Goal: Task Accomplishment & Management: Use online tool/utility

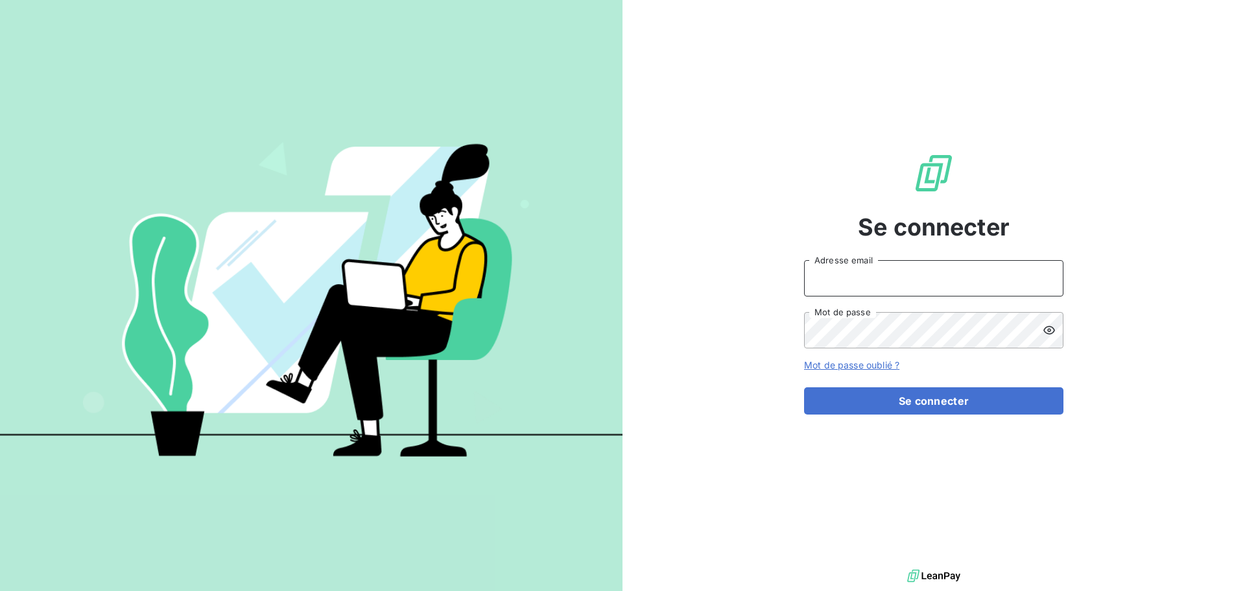
click at [885, 270] on input "Adresse email" at bounding box center [933, 278] width 259 height 36
type input "[EMAIL_ADDRESS][DOMAIN_NAME]"
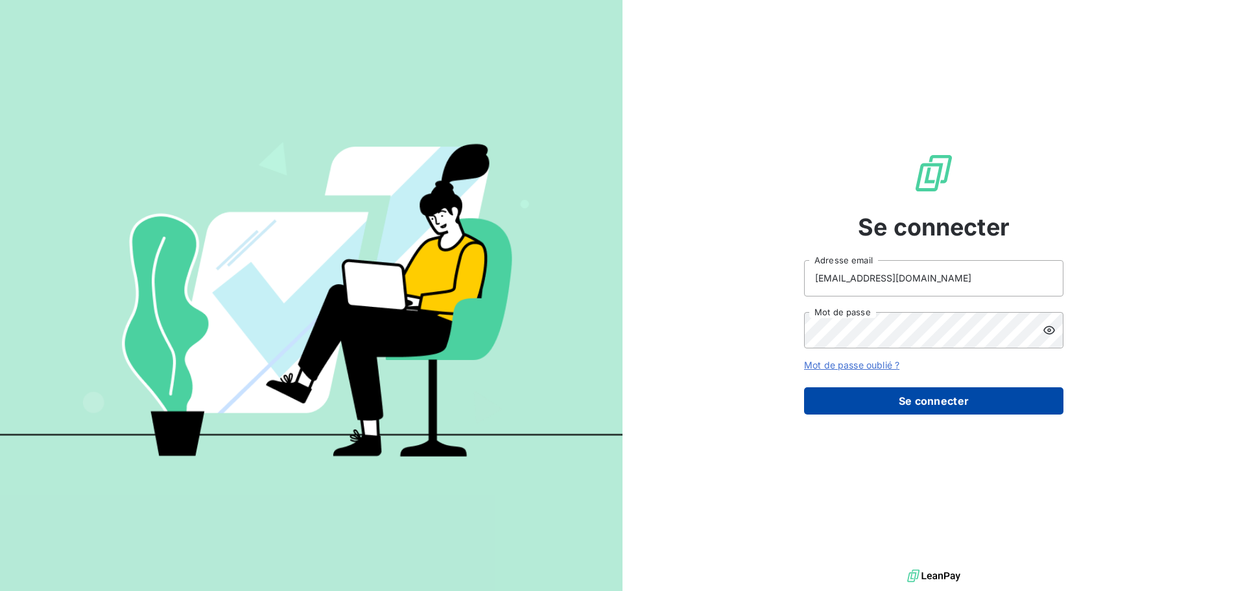
click at [904, 397] on button "Se connecter" at bounding box center [933, 400] width 259 height 27
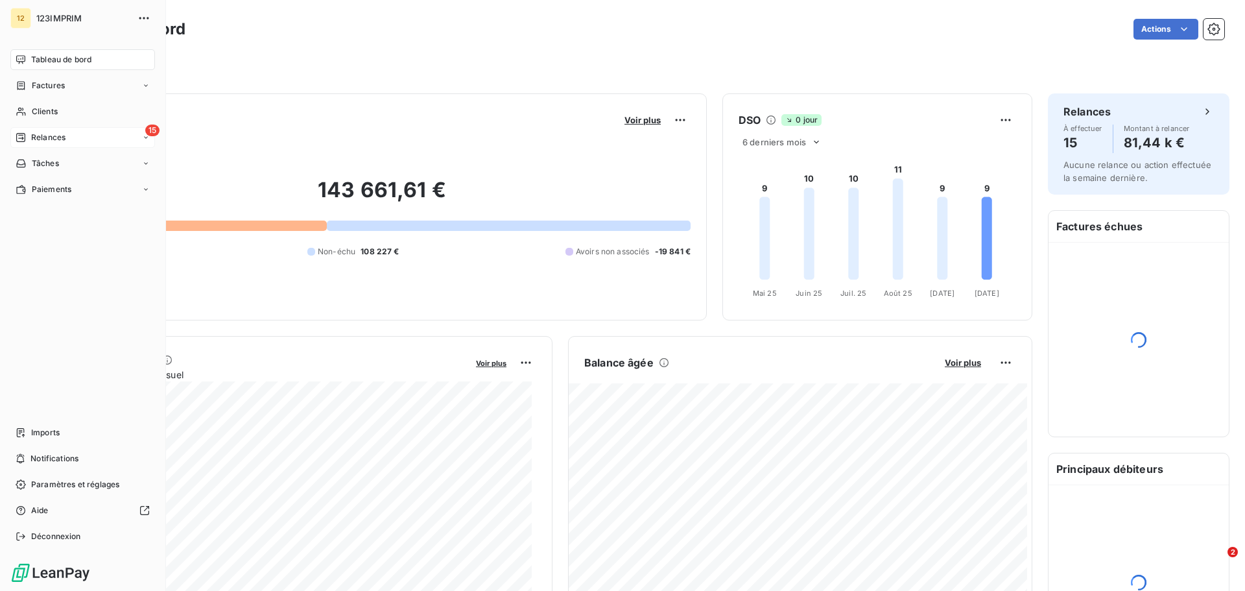
click at [21, 137] on icon at bounding box center [21, 137] width 10 height 10
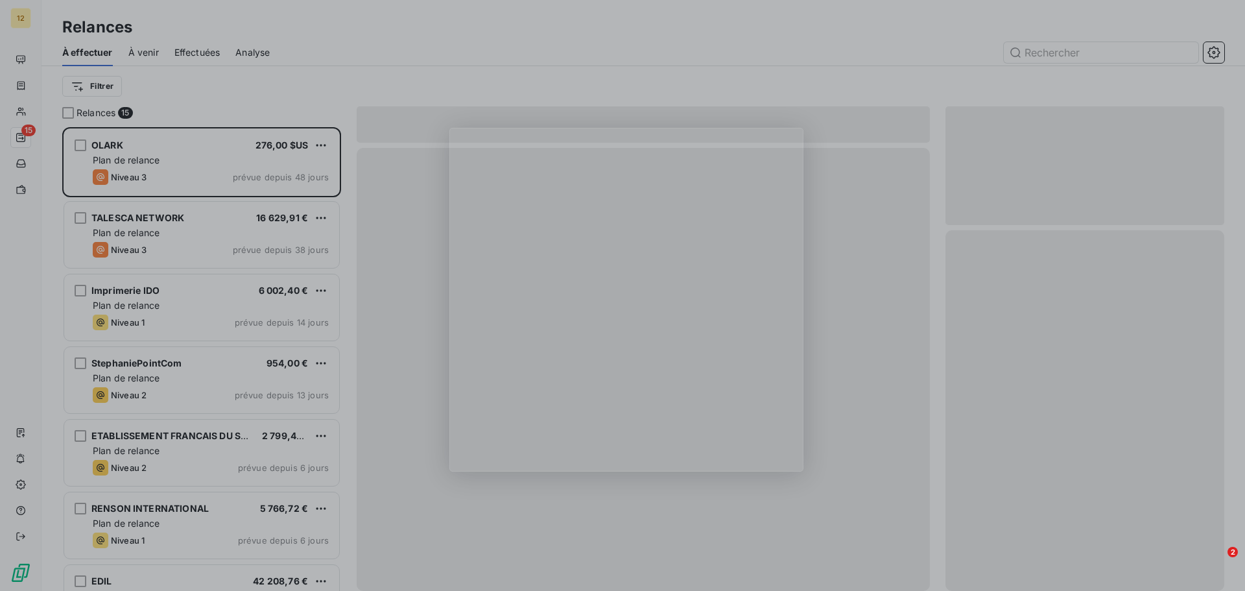
scroll to position [454, 269]
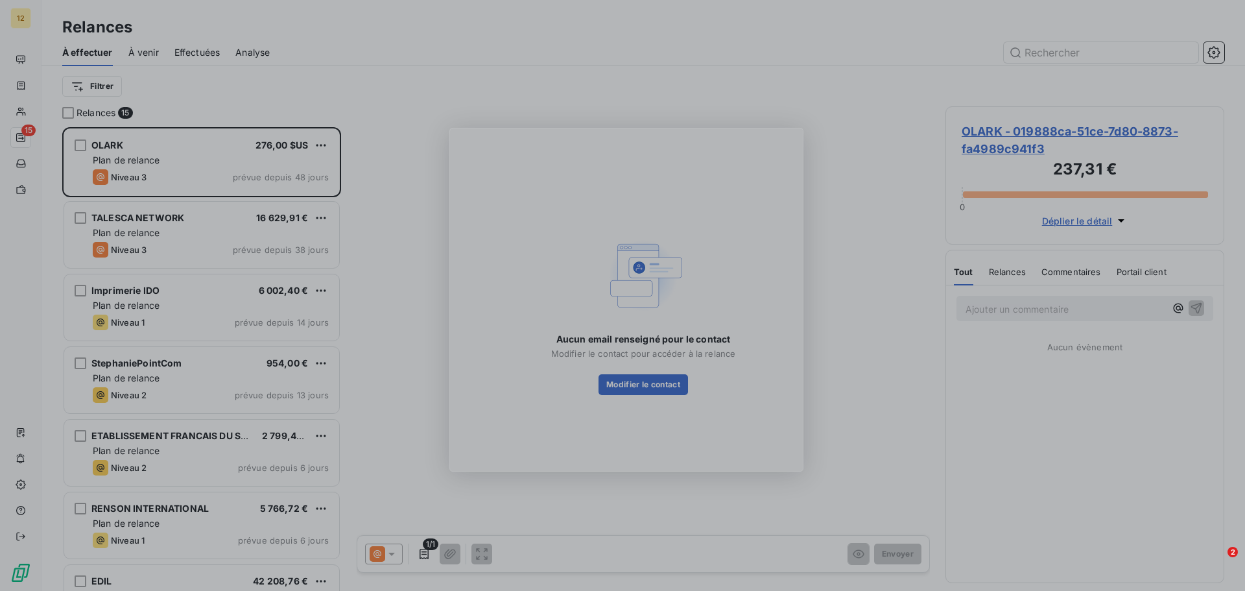
click at [195, 384] on div "Product tour overlay" at bounding box center [622, 295] width 1245 height 591
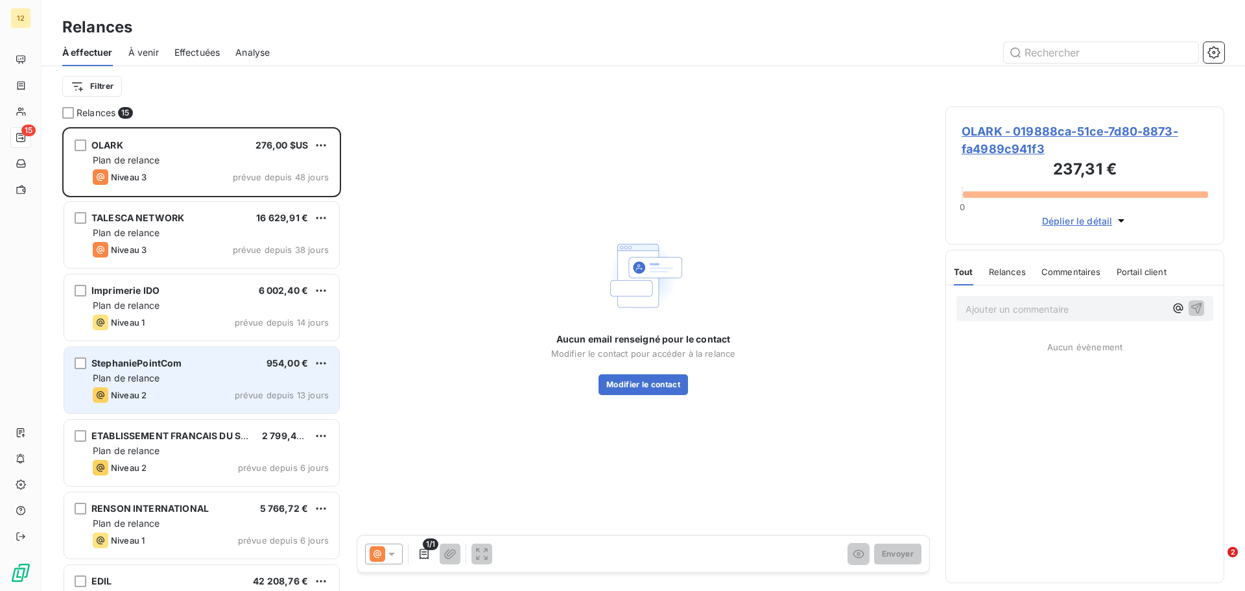
click at [169, 381] on div "Plan de relance" at bounding box center [211, 377] width 236 height 13
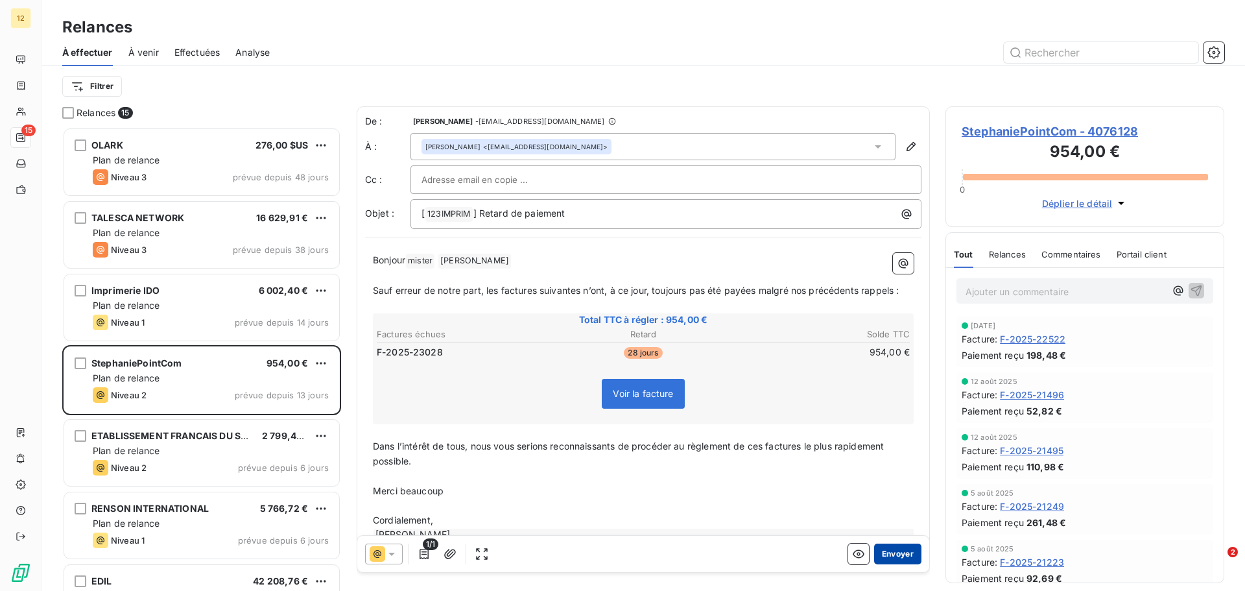
click at [887, 548] on button "Envoyer" at bounding box center [897, 553] width 47 height 21
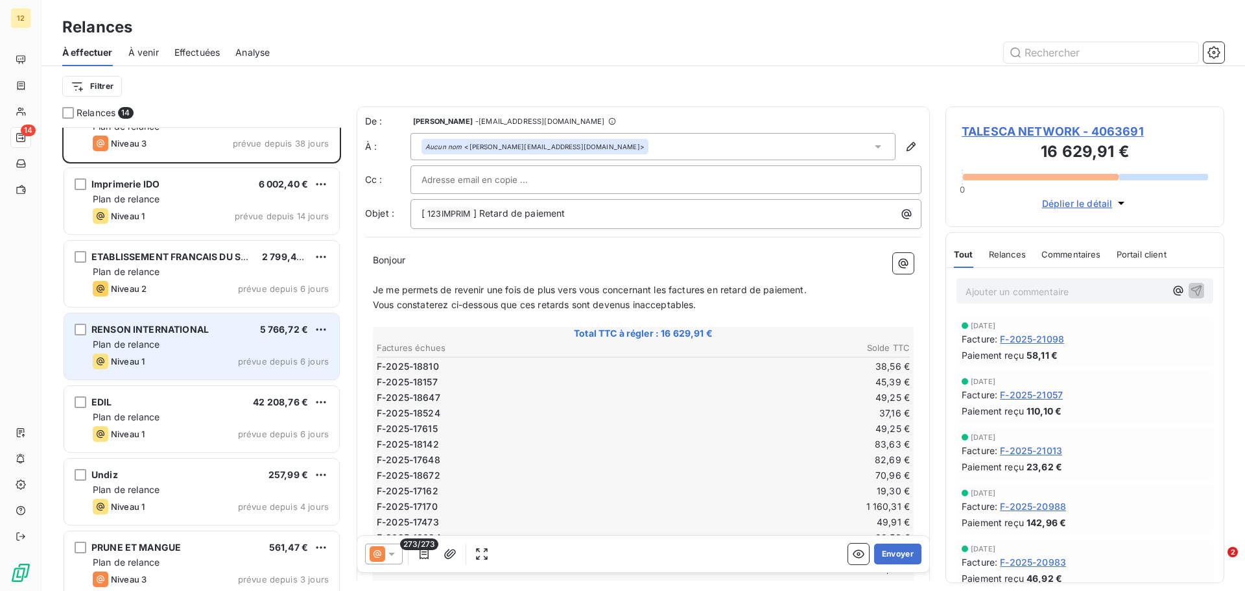
scroll to position [130, 0]
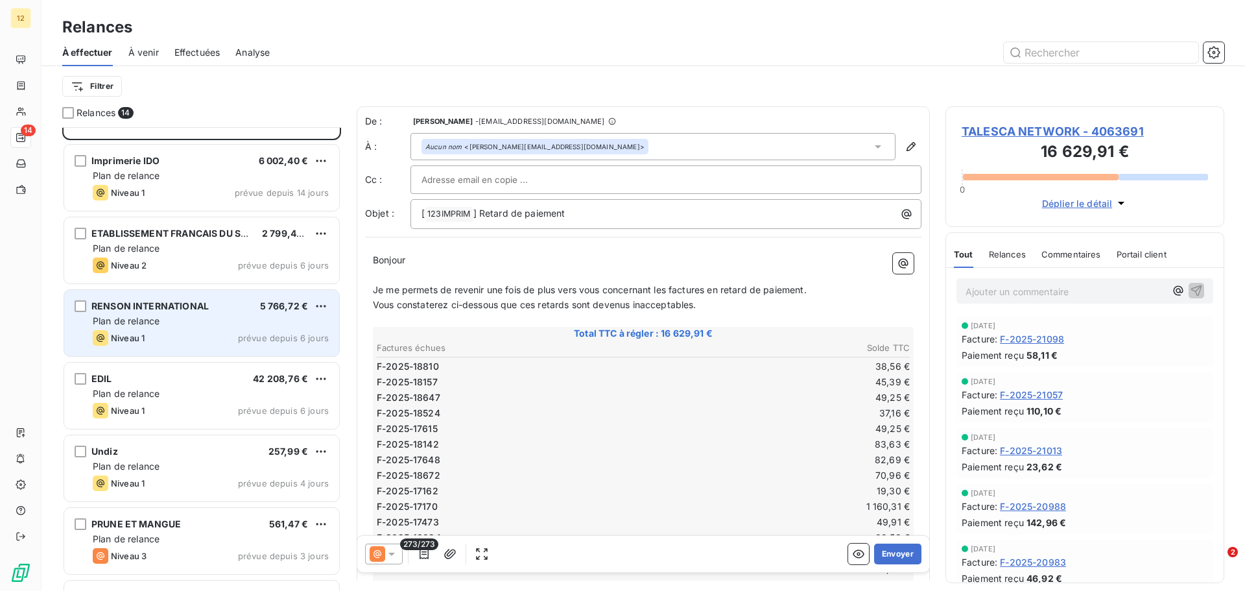
click at [215, 446] on div "Undiz 257,99 €" at bounding box center [211, 451] width 236 height 12
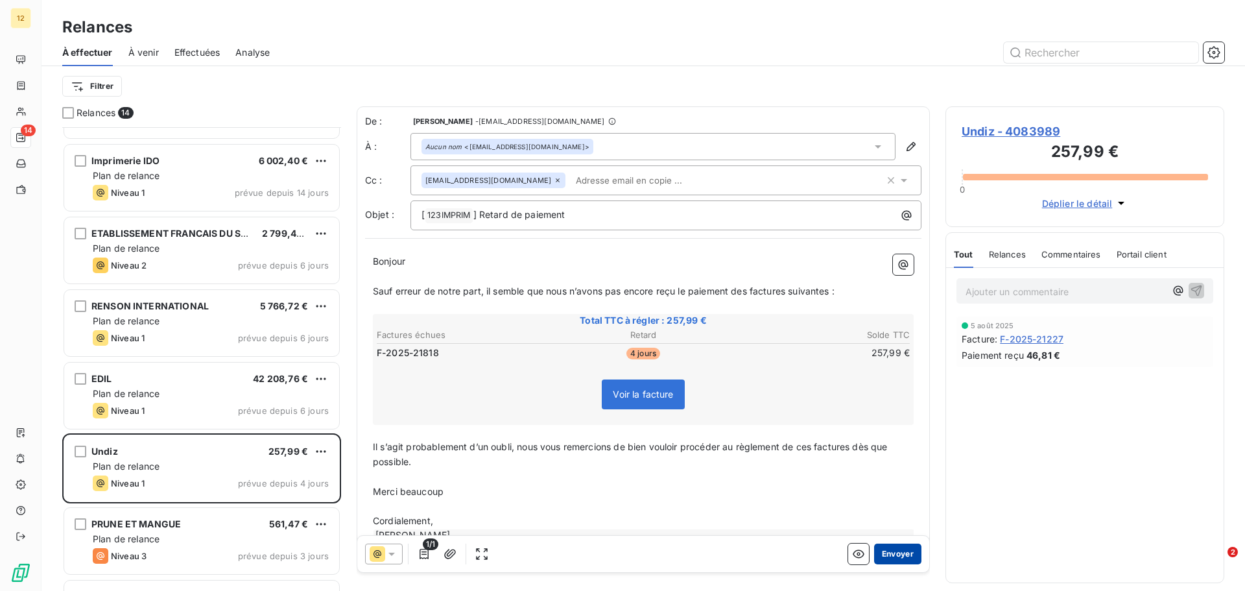
click at [879, 552] on button "Envoyer" at bounding box center [897, 553] width 47 height 21
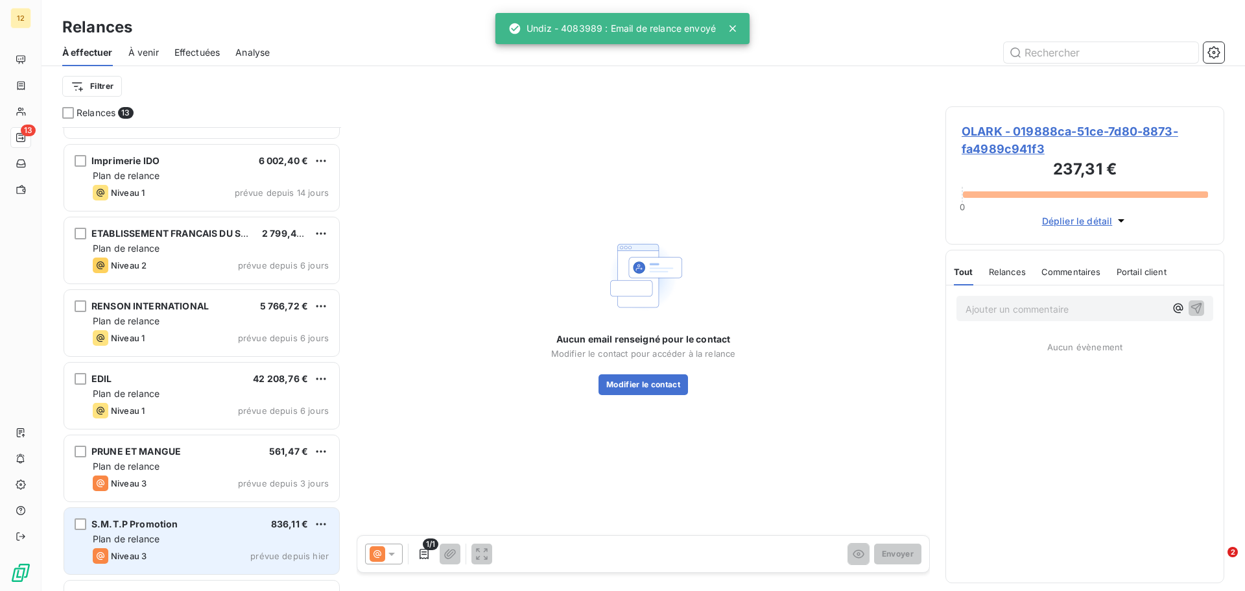
click at [239, 517] on div "S.M.T.P Promotion 836,11 € Plan de relance Niveau 3 prévue depuis hier" at bounding box center [201, 541] width 275 height 66
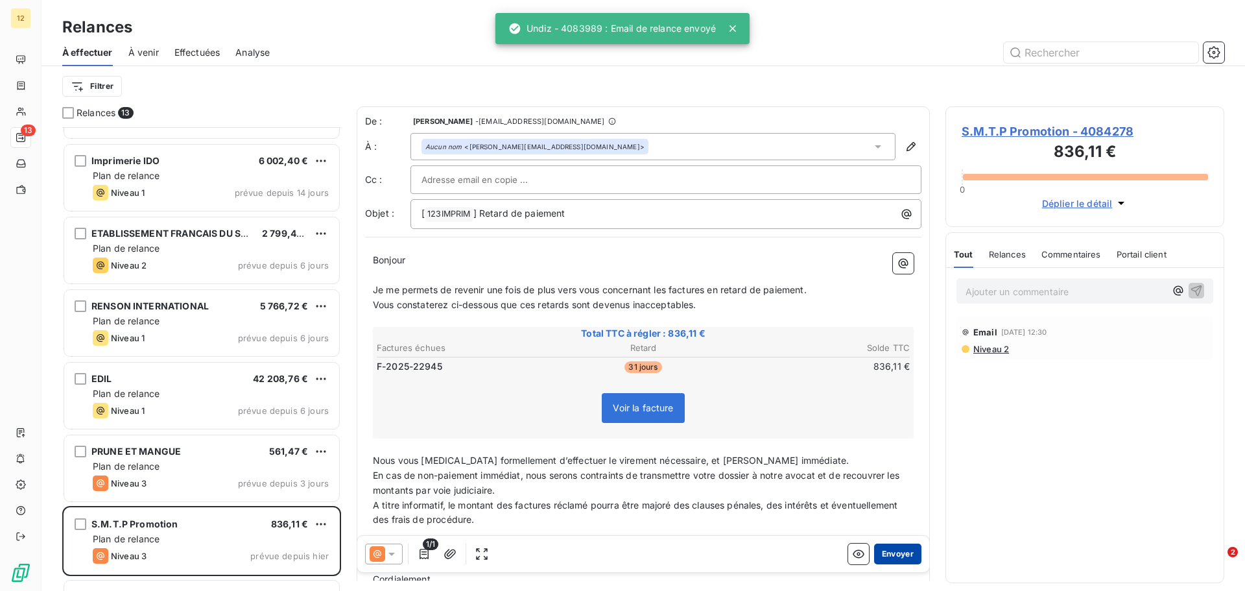
click at [889, 554] on button "Envoyer" at bounding box center [897, 553] width 47 height 21
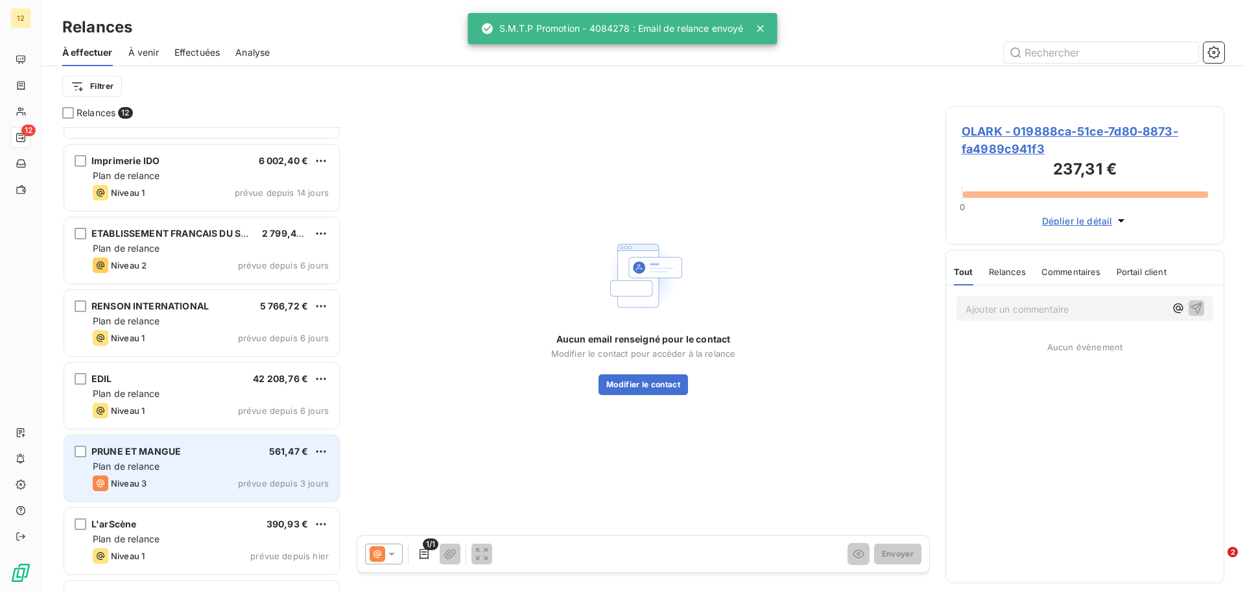
click at [220, 475] on div "Niveau 3 prévue depuis 3 jours" at bounding box center [211, 483] width 236 height 16
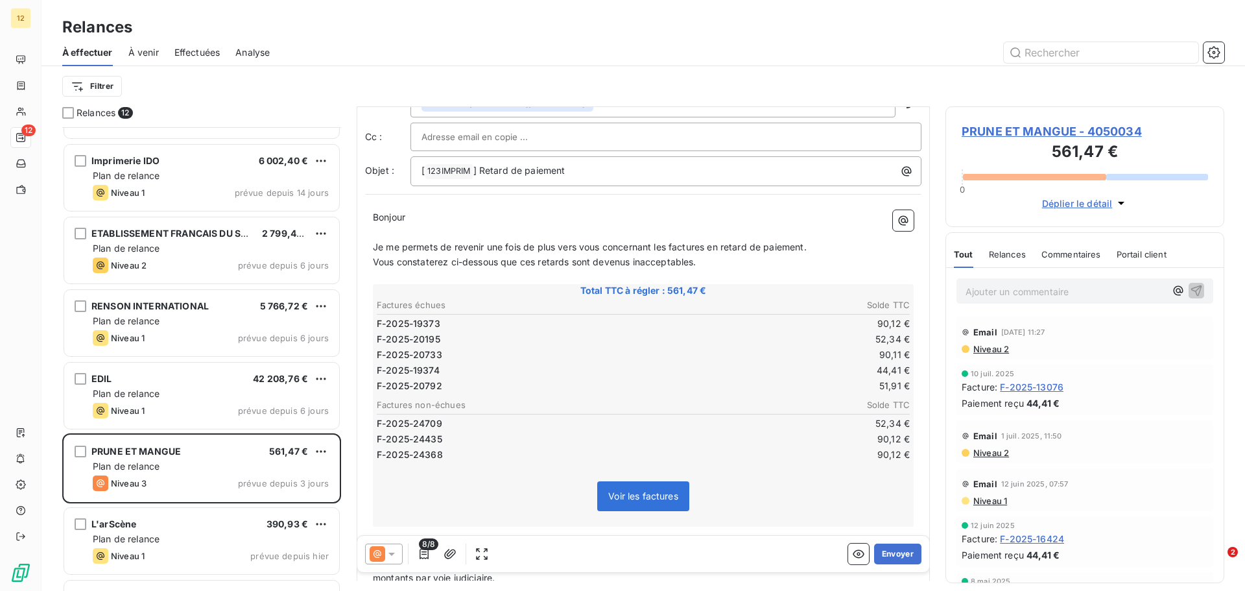
scroll to position [130, 0]
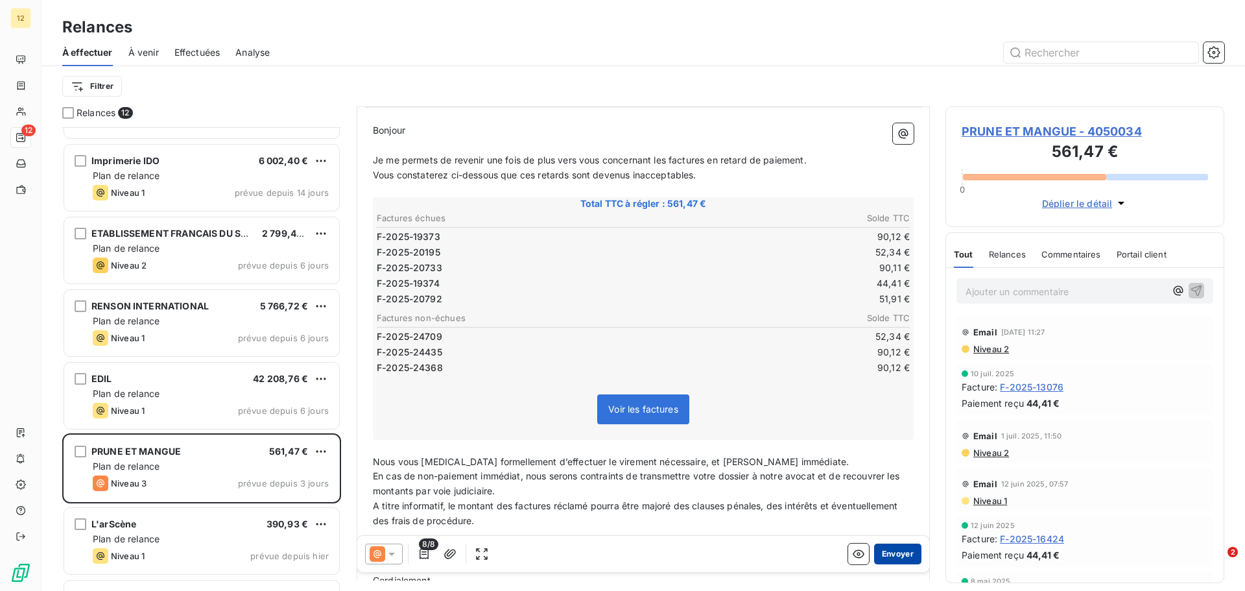
click at [889, 554] on button "Envoyer" at bounding box center [897, 553] width 47 height 21
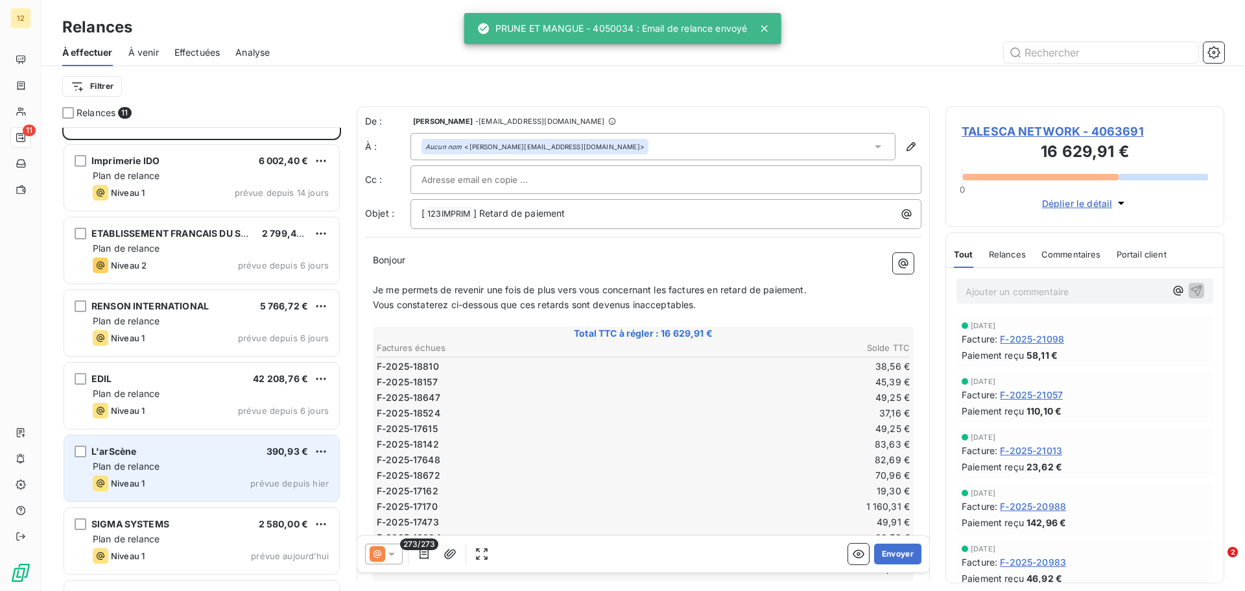
click at [161, 475] on div "L'arScène 390,93 € Plan de relance Niveau 1 prévue depuis hier" at bounding box center [201, 468] width 275 height 66
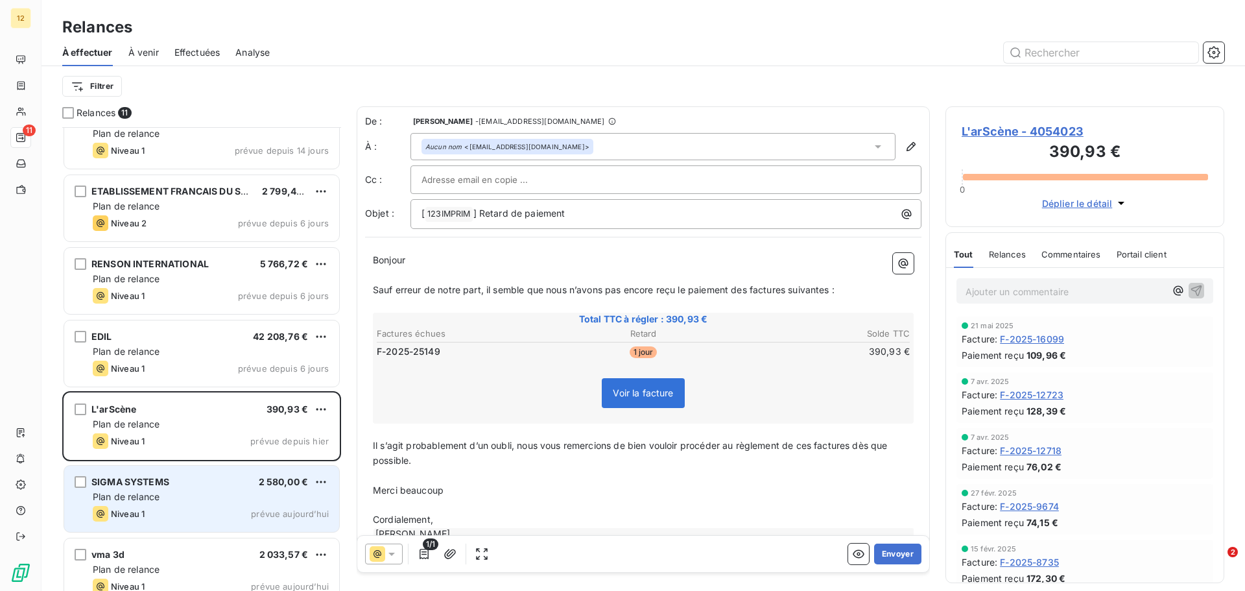
scroll to position [195, 0]
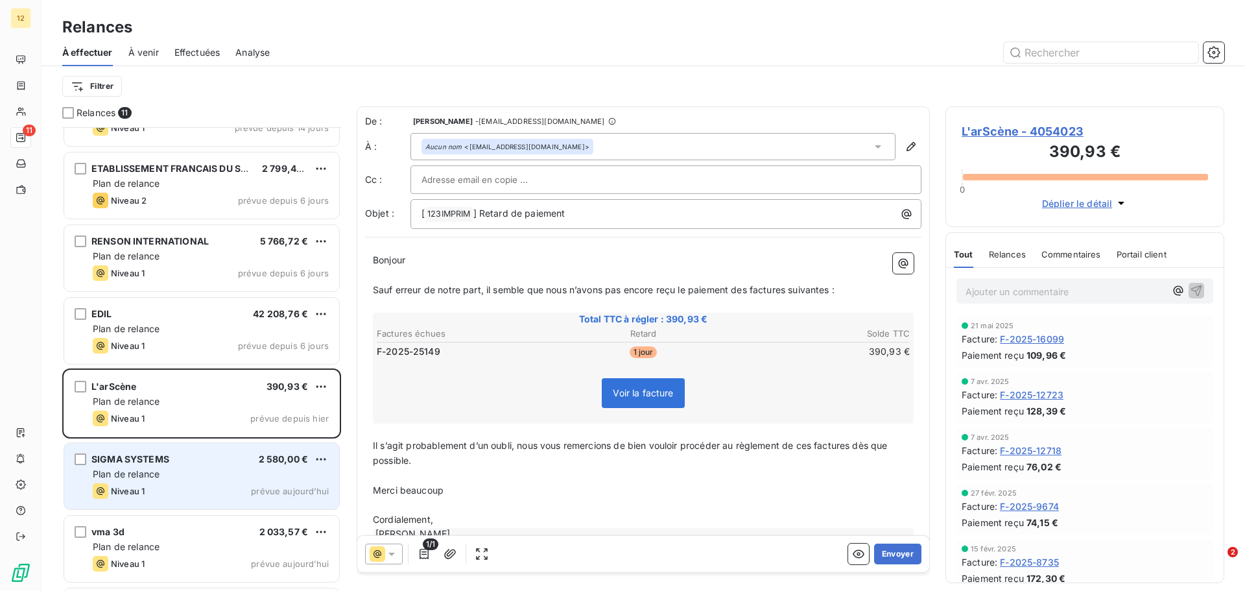
click at [214, 468] on div "Plan de relance" at bounding box center [211, 473] width 236 height 13
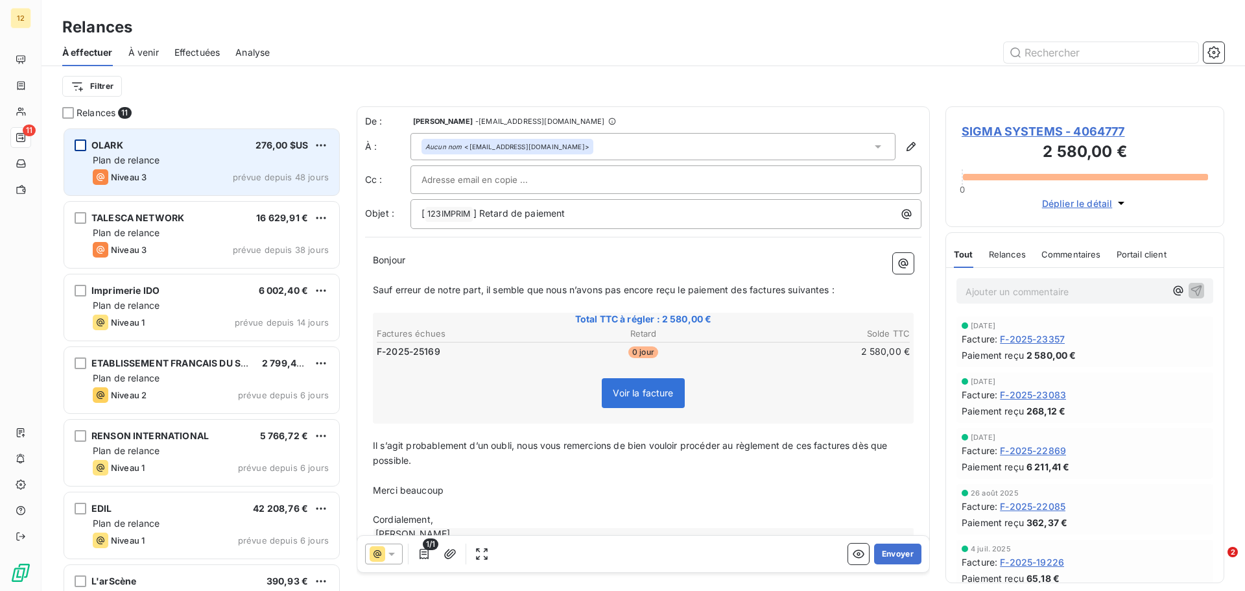
click at [82, 145] on div "grid" at bounding box center [81, 145] width 12 height 12
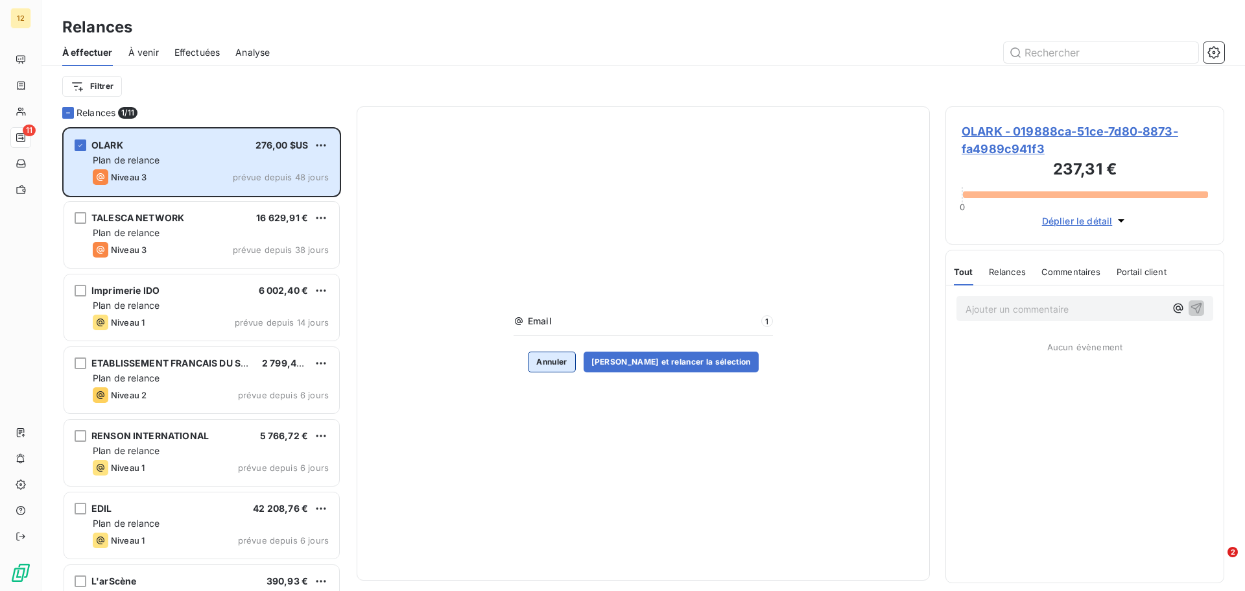
click at [575, 357] on button "Annuler" at bounding box center [551, 361] width 47 height 21
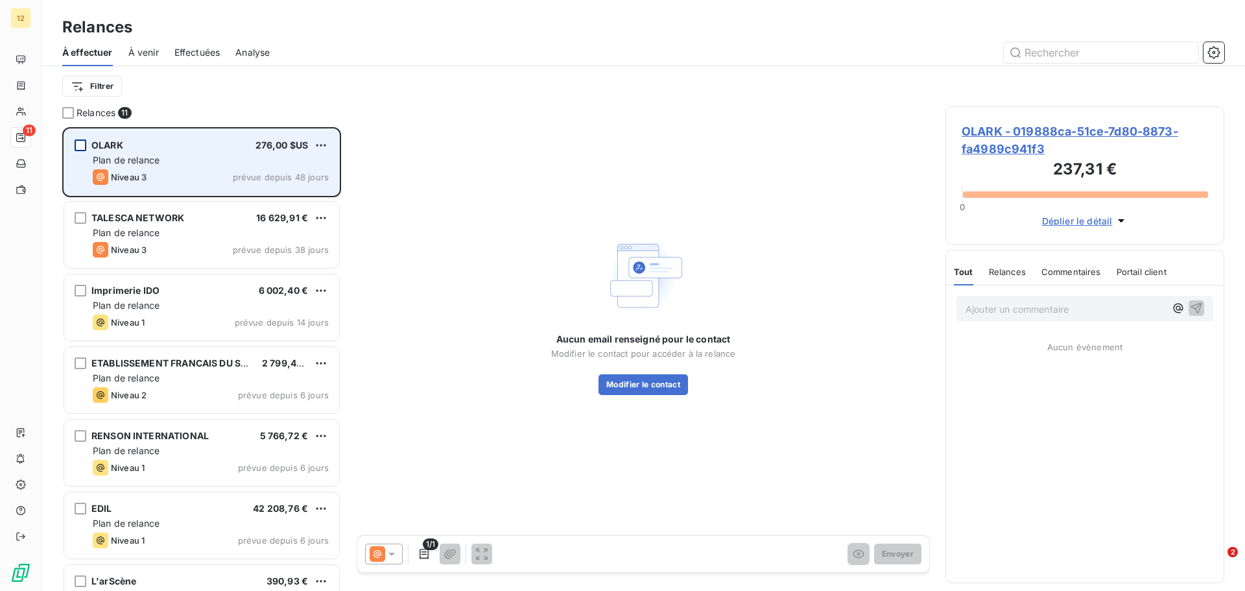
click at [81, 146] on div "grid" at bounding box center [81, 145] width 12 height 12
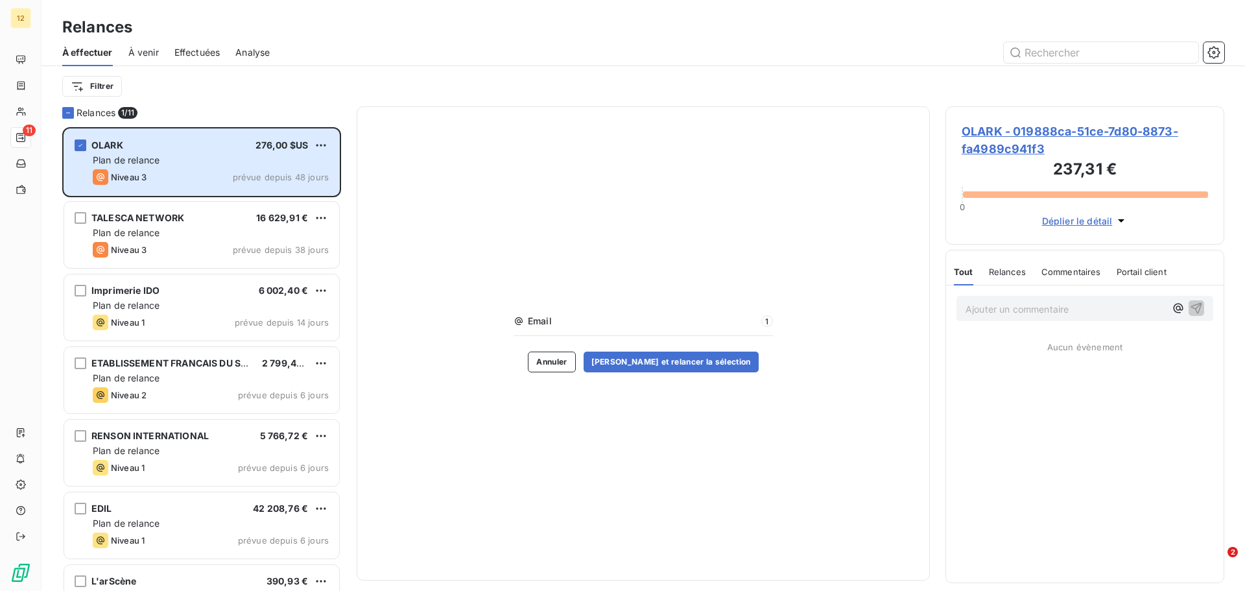
click at [374, 27] on div "Relances" at bounding box center [642, 27] width 1203 height 23
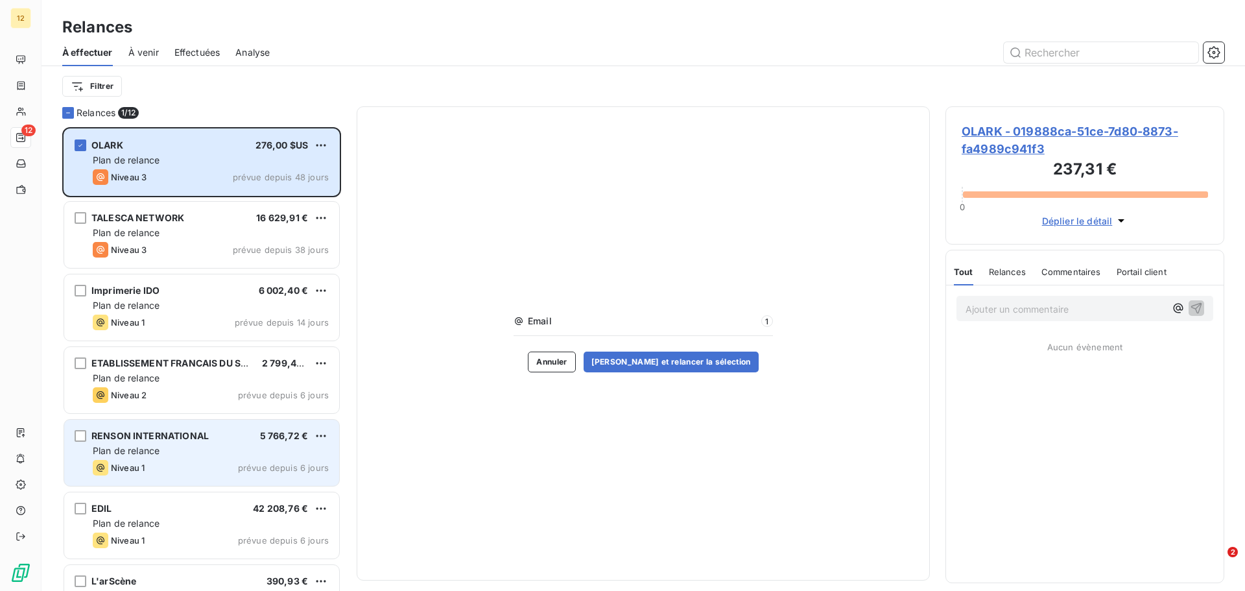
click at [190, 473] on div "Niveau 1 prévue depuis 6 jours" at bounding box center [211, 468] width 236 height 16
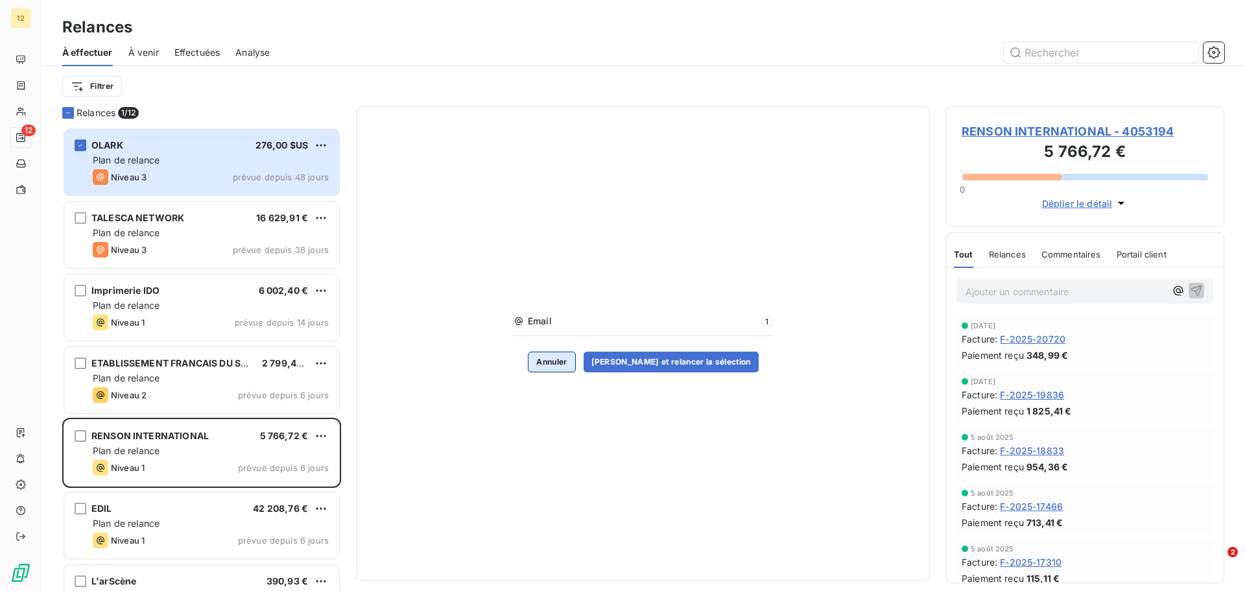
click at [568, 358] on button "Annuler" at bounding box center [551, 361] width 47 height 21
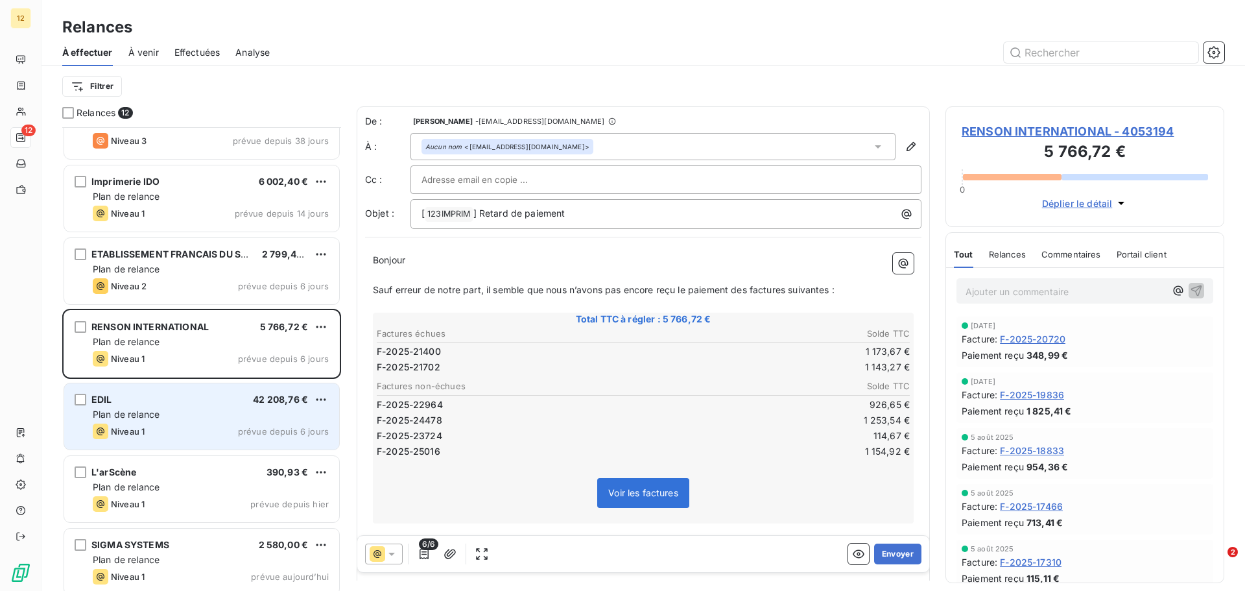
scroll to position [130, 0]
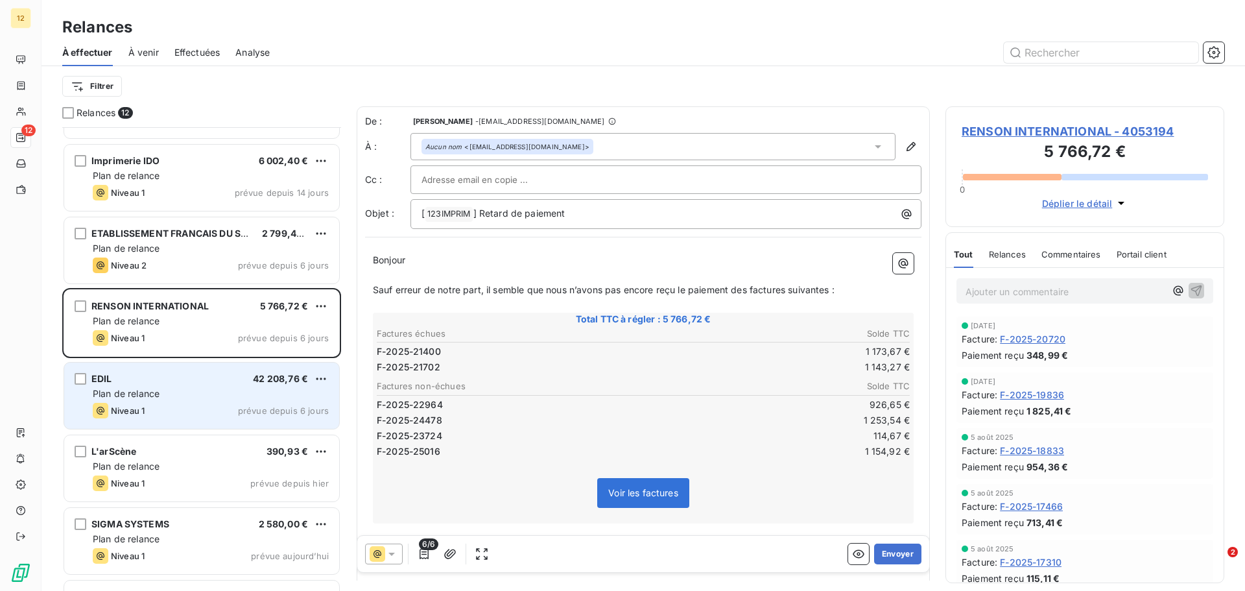
click at [178, 402] on div "EDIL 42 208,76 € Plan de relance Niveau 1 prévue depuis 6 jours" at bounding box center [201, 395] width 275 height 66
